Goal: Navigation & Orientation: Find specific page/section

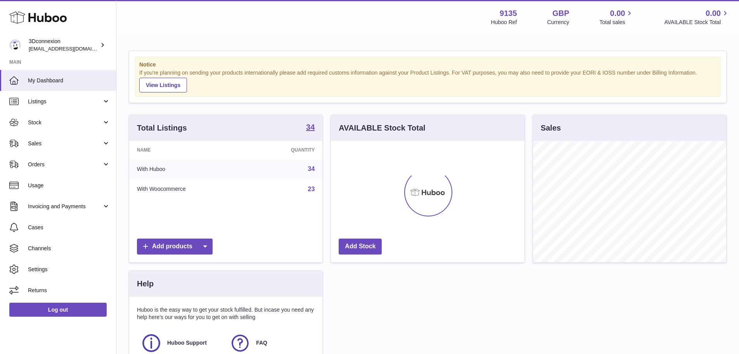
scroll to position [121, 193]
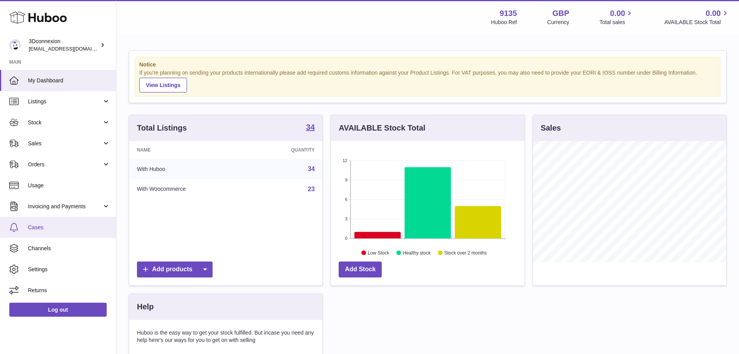
click at [62, 232] on link "Cases" at bounding box center [58, 227] width 116 height 21
click at [53, 223] on link "Cases" at bounding box center [58, 227] width 116 height 21
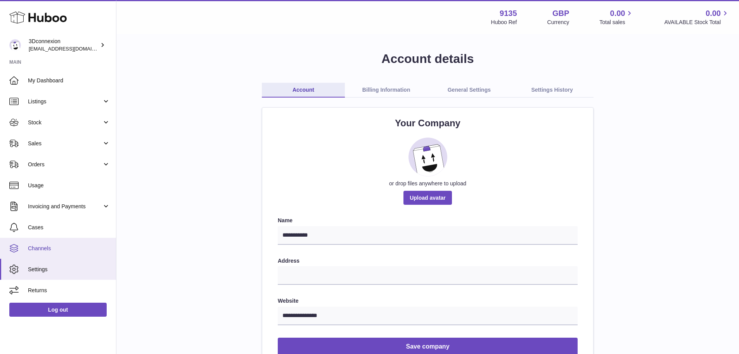
click at [44, 244] on link "Channels" at bounding box center [58, 248] width 116 height 21
click at [51, 248] on span "Channels" at bounding box center [69, 247] width 82 height 7
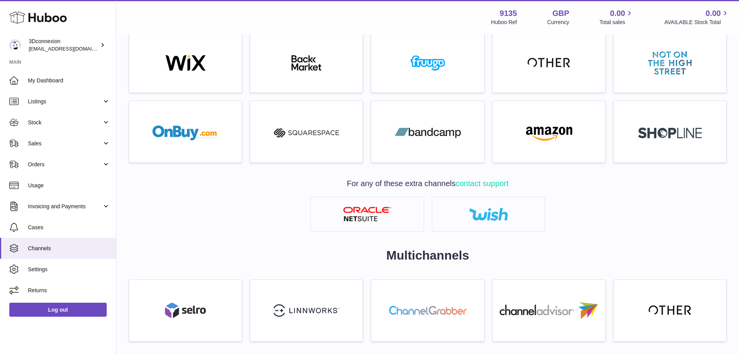
scroll to position [310, 0]
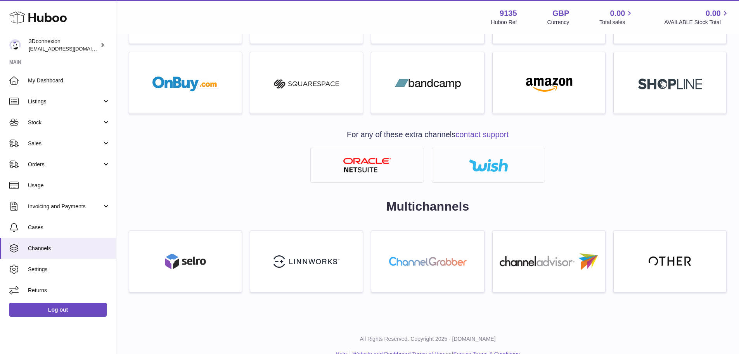
click at [485, 133] on link "contact support" at bounding box center [482, 134] width 53 height 9
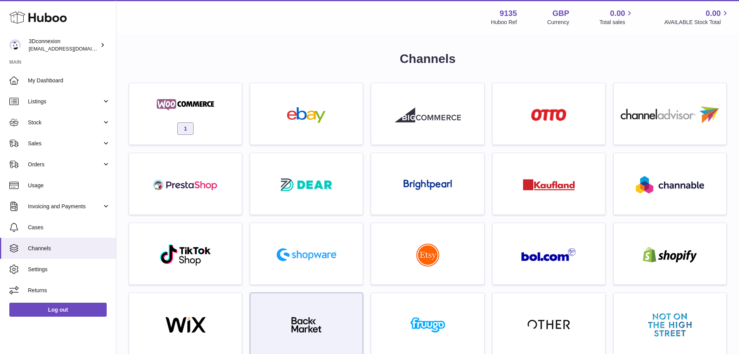
scroll to position [0, 0]
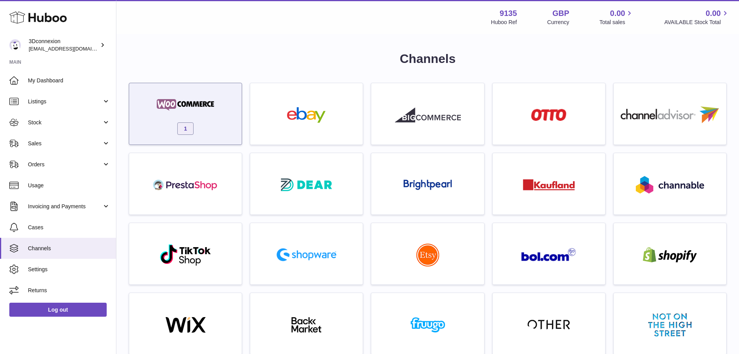
click at [178, 94] on div "1" at bounding box center [185, 116] width 105 height 50
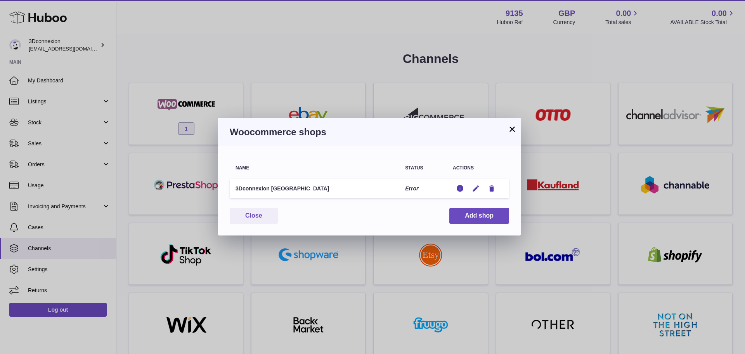
click at [515, 130] on button "×" at bounding box center [512, 128] width 9 height 9
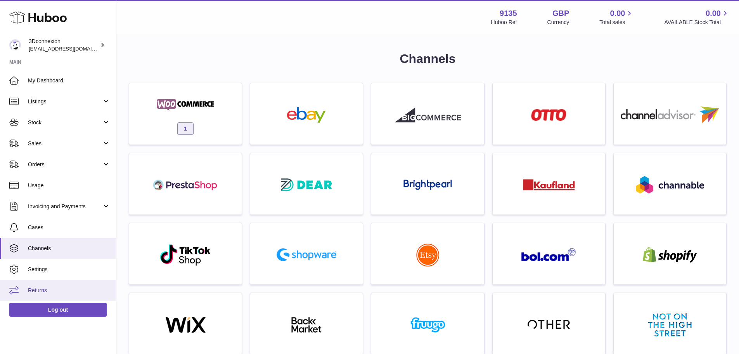
click at [51, 279] on link "Returns" at bounding box center [58, 289] width 116 height 21
click at [57, 269] on span "Settings" at bounding box center [69, 268] width 82 height 7
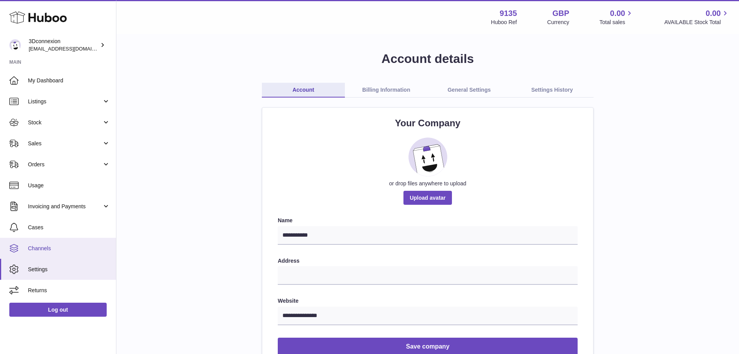
click at [50, 242] on link "Channels" at bounding box center [58, 248] width 116 height 21
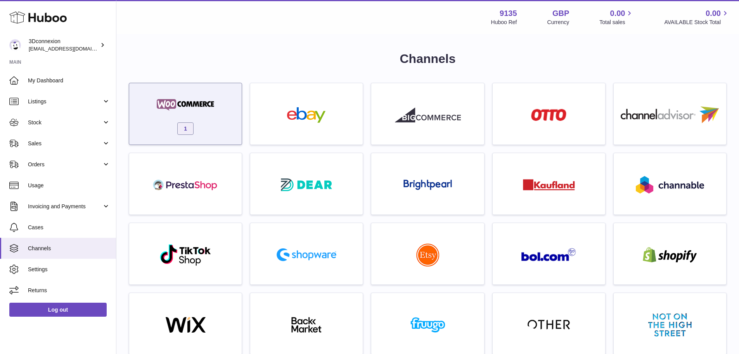
click at [199, 99] on img at bounding box center [186, 105] width 66 height 16
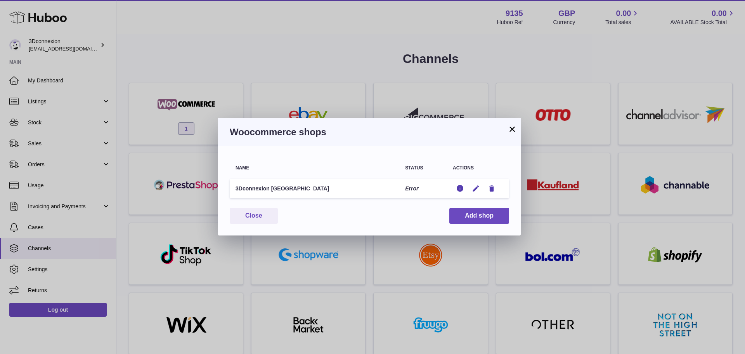
click at [513, 129] on button "×" at bounding box center [512, 128] width 9 height 9
